Goal: Navigation & Orientation: Understand site structure

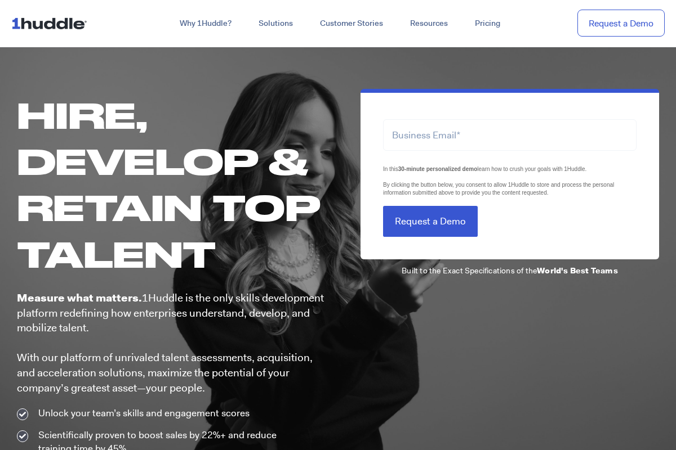
scroll to position [563, 0]
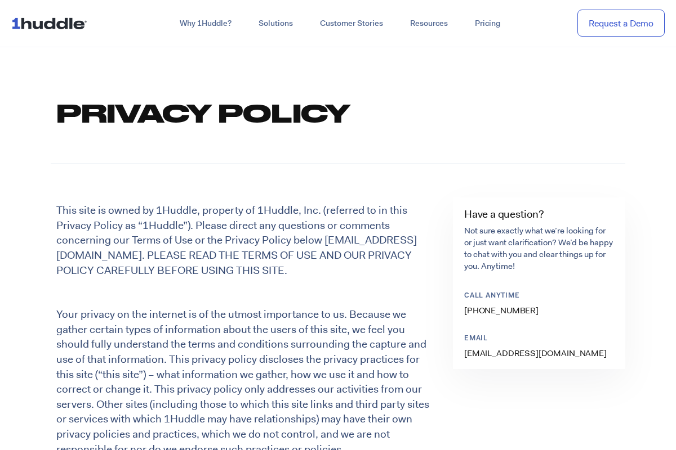
scroll to position [563, 0]
